Goal: Find specific page/section: Find specific page/section

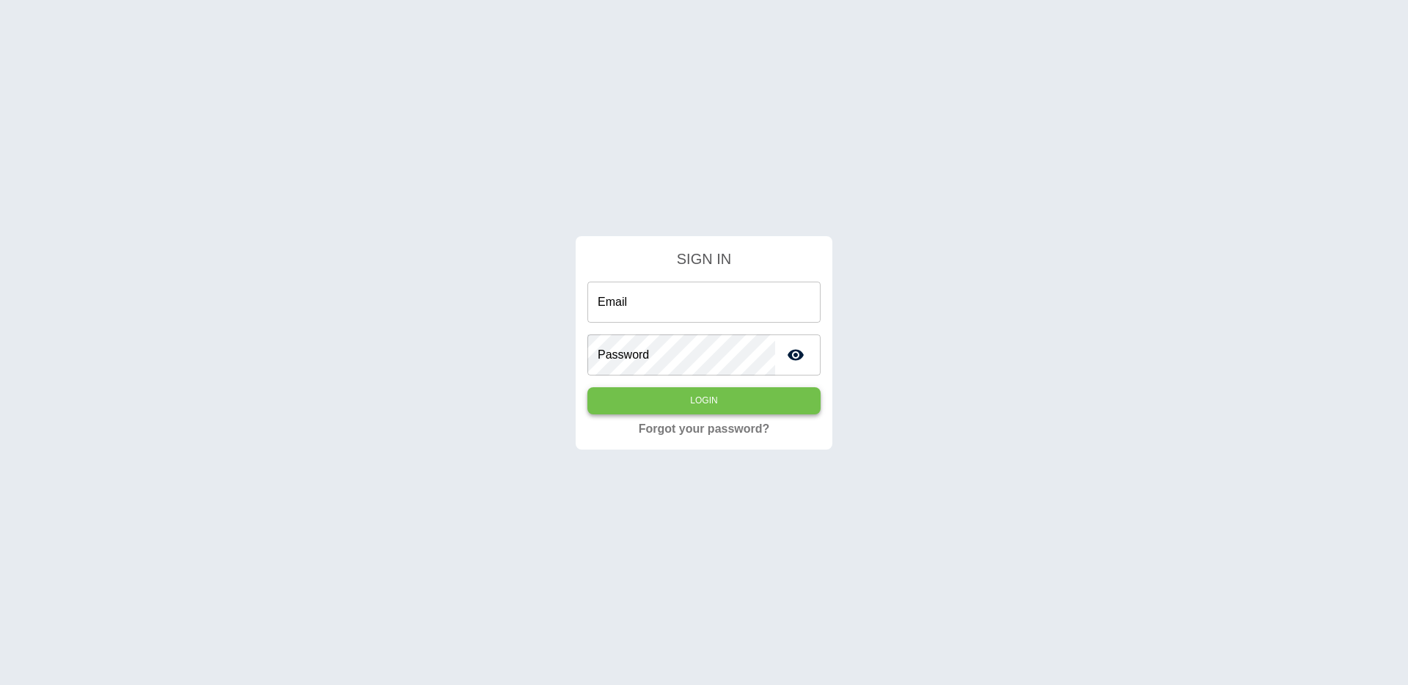
type input "**********"
click at [733, 401] on button "Login" at bounding box center [703, 400] width 233 height 27
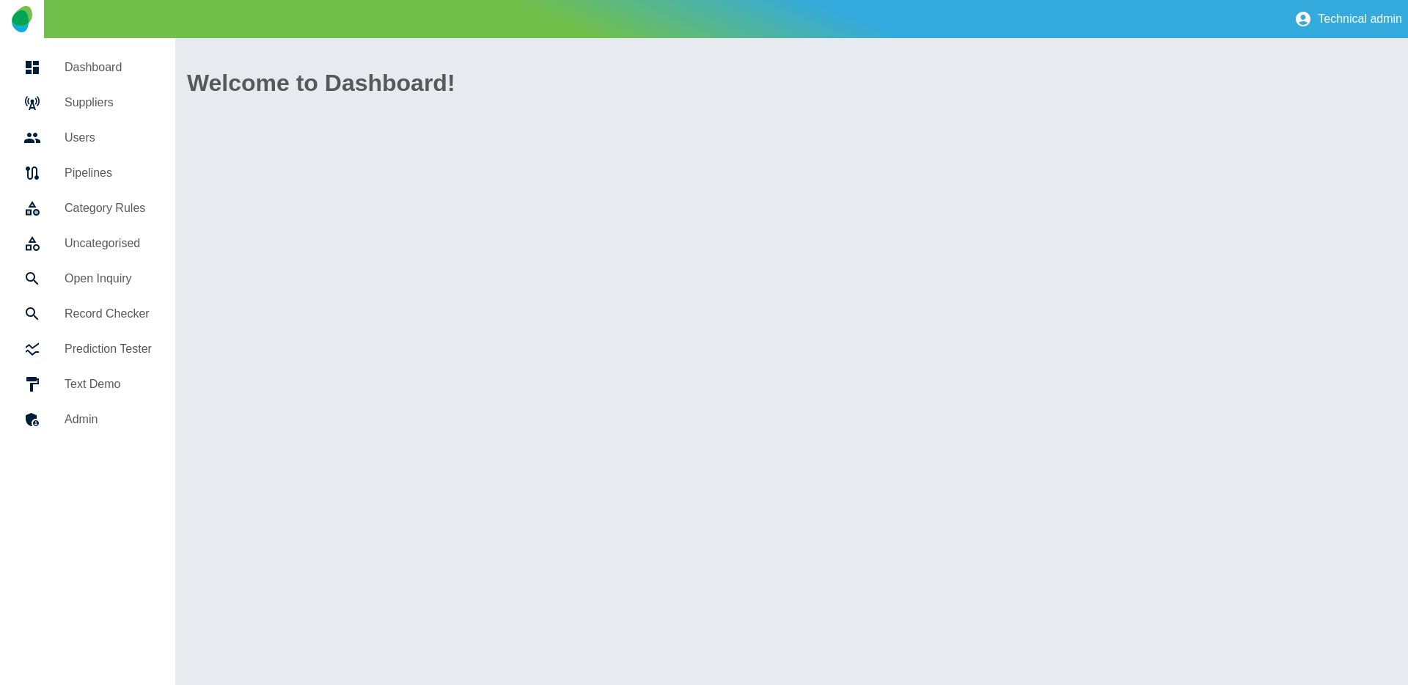
click at [118, 101] on h5 "Suppliers" at bounding box center [108, 103] width 87 height 18
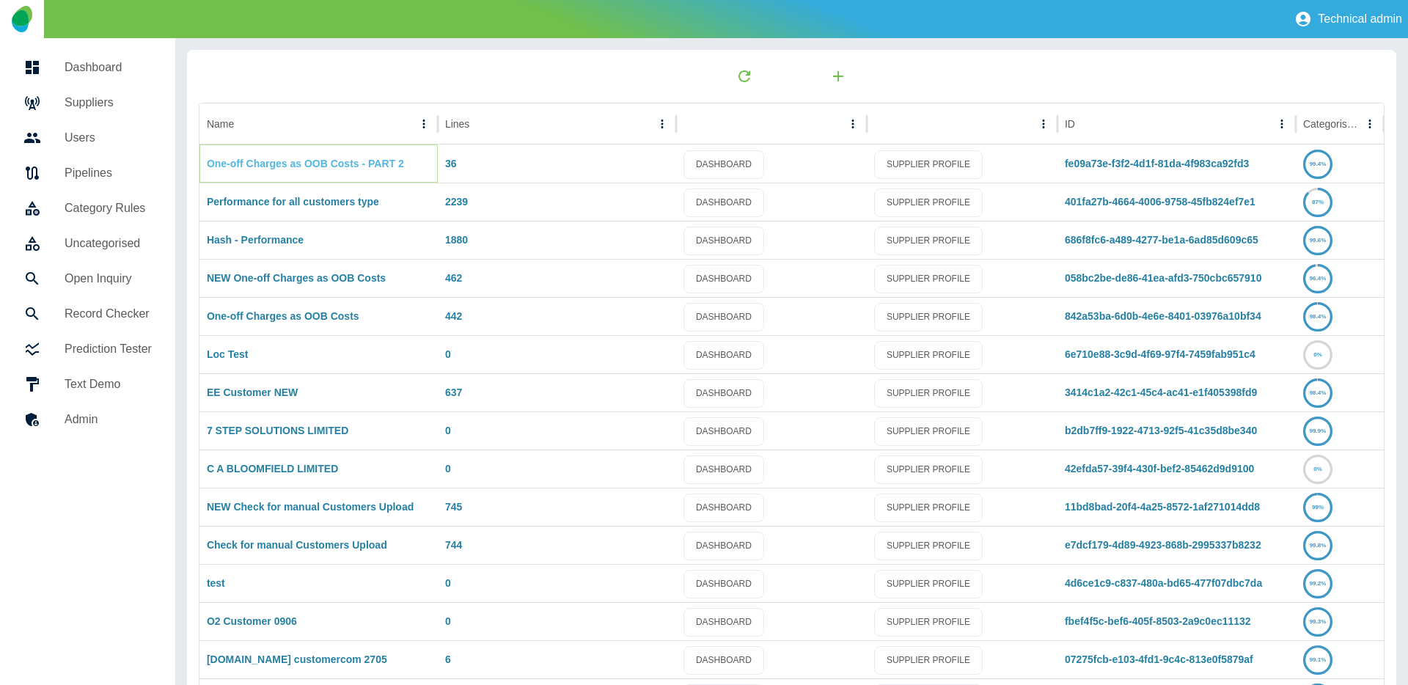
click at [289, 166] on link "One-off Charges as OOB Costs - PART 2" at bounding box center [305, 164] width 197 height 12
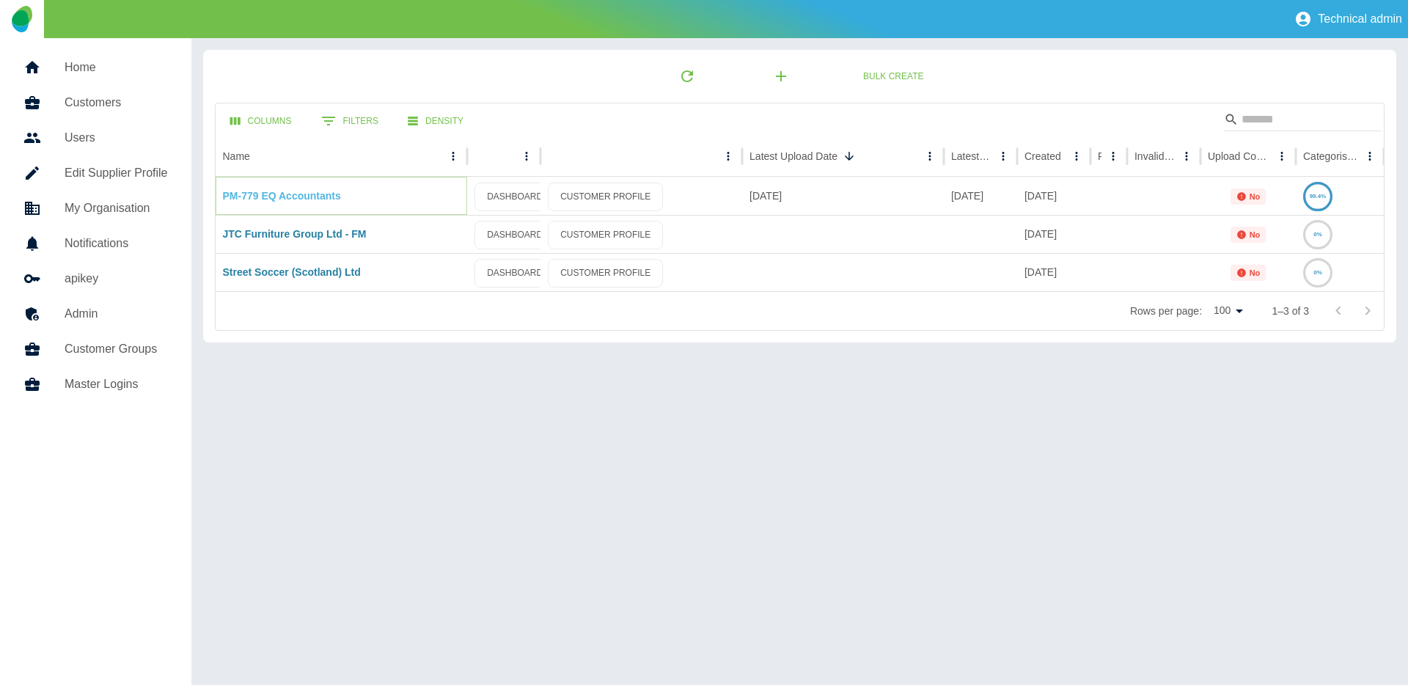
click at [288, 200] on link "PM-779 EQ Accountants" at bounding box center [282, 196] width 118 height 12
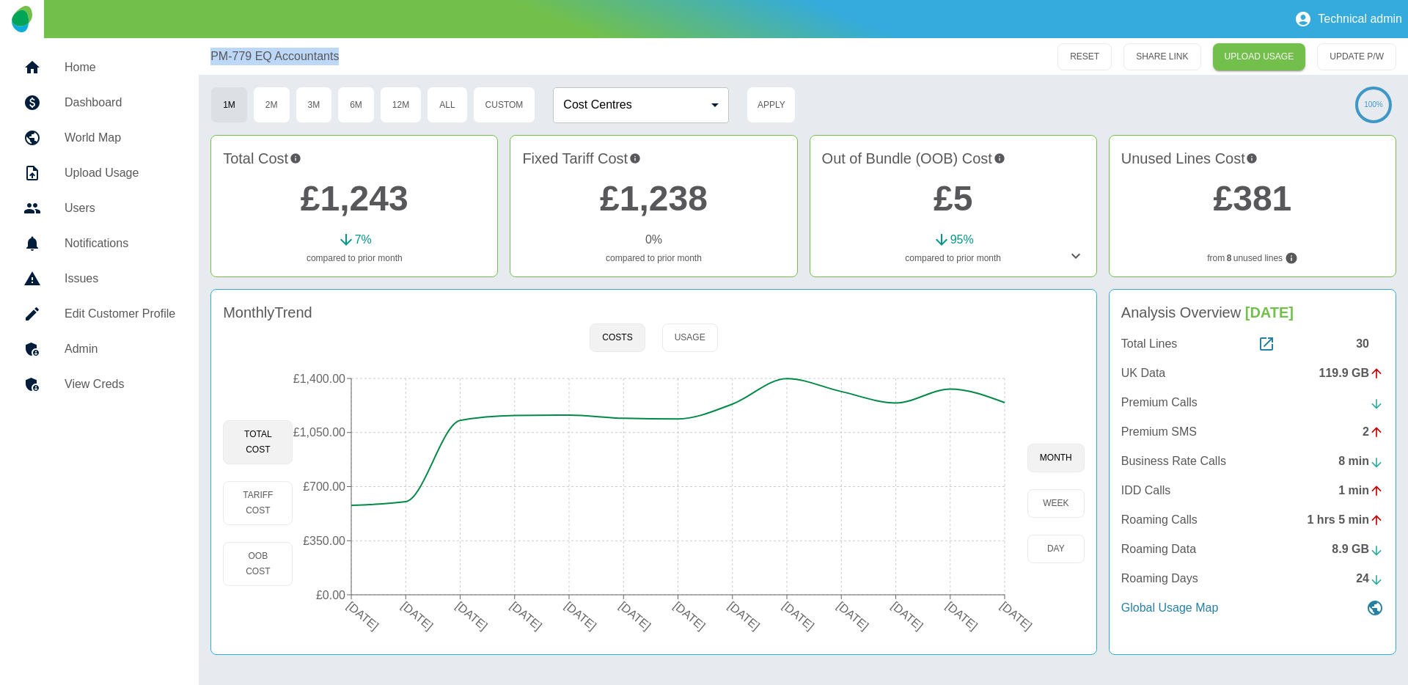
drag, startPoint x: 272, startPoint y: 53, endPoint x: 374, endPoint y: 61, distance: 102.2
click at [374, 61] on div "PM-779 EQ Accountants RESET SHARE LINK UPLOAD USAGE UPDATE P/W" at bounding box center [803, 56] width 1209 height 37
